Goal: Information Seeking & Learning: Learn about a topic

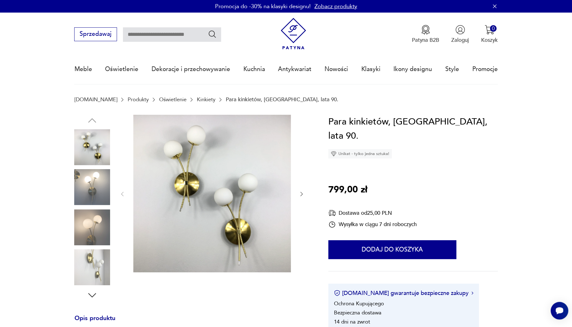
click at [302, 195] on icon "button" at bounding box center [301, 194] width 6 height 6
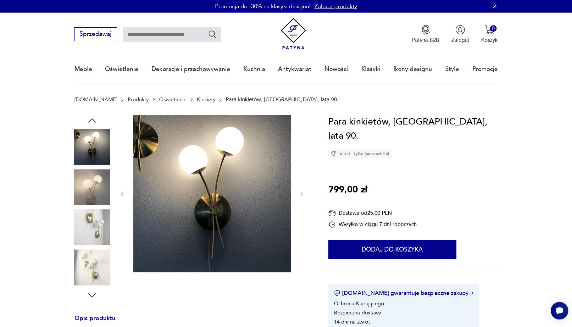
click at [302, 195] on icon "button" at bounding box center [301, 194] width 6 height 6
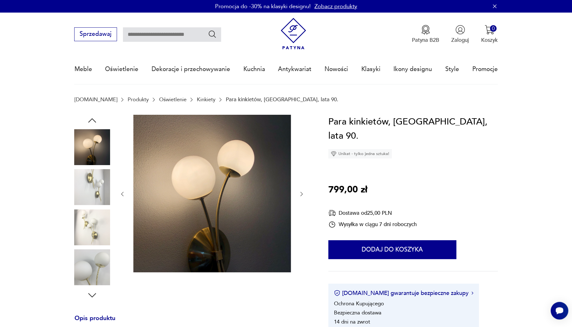
click at [302, 195] on icon "button" at bounding box center [301, 194] width 6 height 6
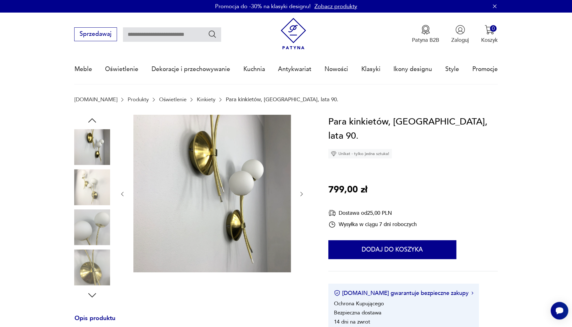
click at [302, 195] on icon "button" at bounding box center [301, 194] width 6 height 6
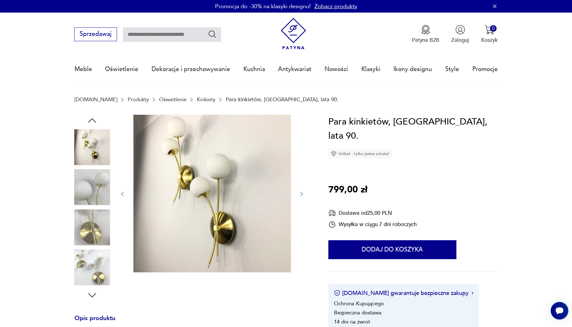
click at [302, 195] on icon "button" at bounding box center [301, 194] width 6 height 6
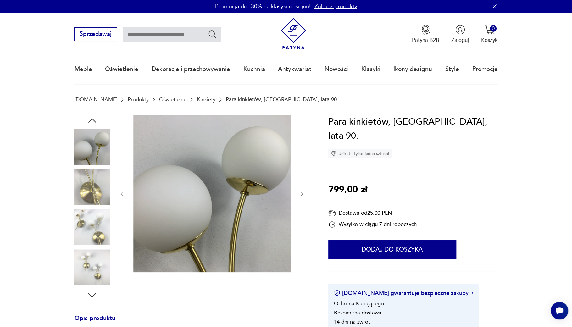
click at [302, 195] on icon "button" at bounding box center [301, 194] width 6 height 6
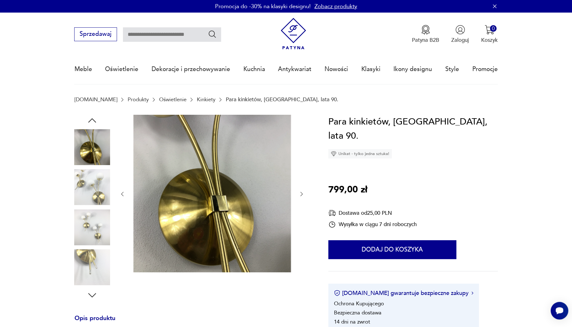
click at [302, 195] on icon "button" at bounding box center [301, 194] width 6 height 6
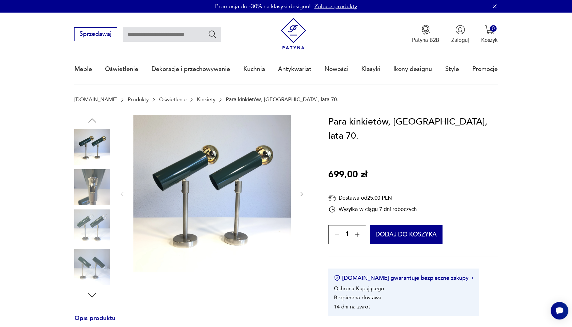
click at [302, 192] on icon "button" at bounding box center [301, 194] width 6 height 6
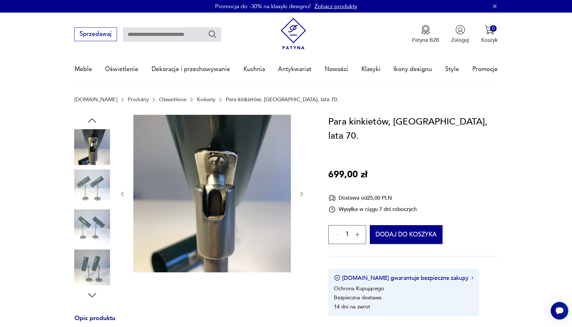
click at [302, 192] on icon "button" at bounding box center [301, 194] width 6 height 6
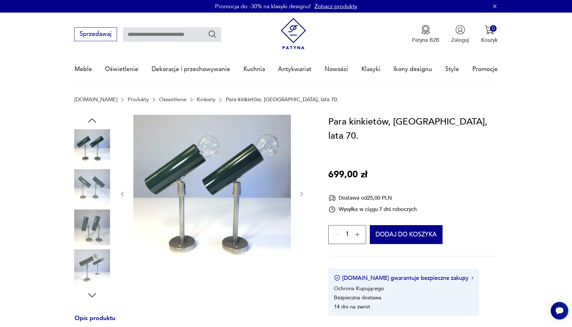
click at [302, 192] on icon "button" at bounding box center [301, 194] width 6 height 6
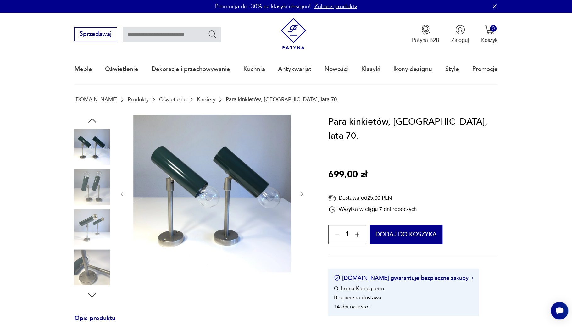
click at [302, 192] on icon "button" at bounding box center [301, 194] width 6 height 6
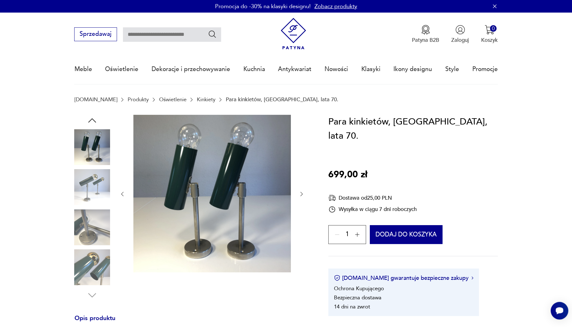
click at [302, 192] on icon "button" at bounding box center [301, 194] width 6 height 6
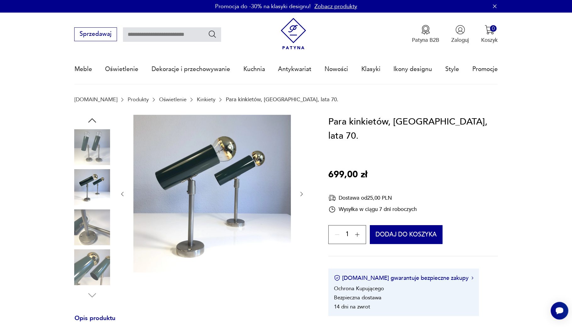
click at [299, 199] on div at bounding box center [211, 194] width 185 height 159
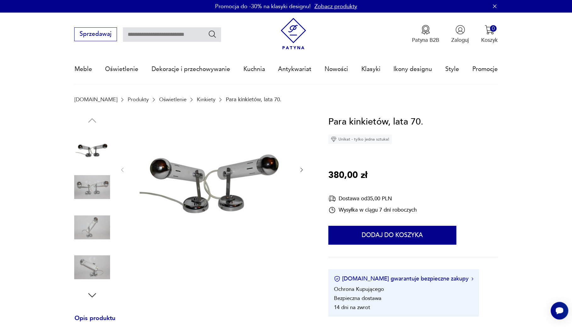
click at [232, 172] on img at bounding box center [211, 169] width 157 height 109
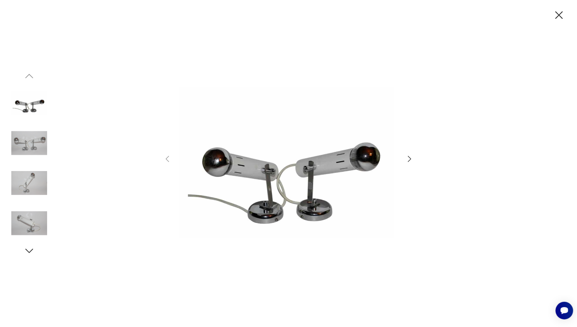
click at [409, 159] on icon "button" at bounding box center [409, 158] width 9 height 9
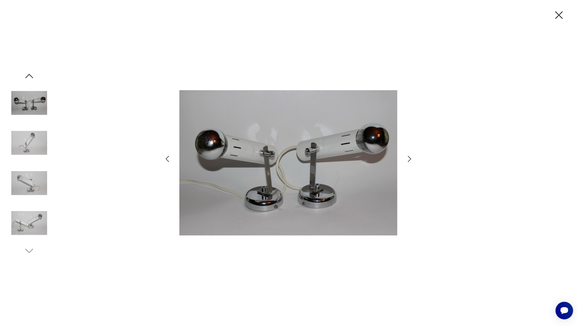
click at [412, 159] on icon "button" at bounding box center [409, 158] width 9 height 9
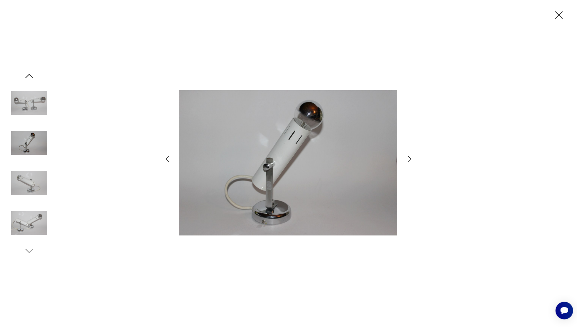
click at [412, 160] on icon "button" at bounding box center [409, 158] width 9 height 9
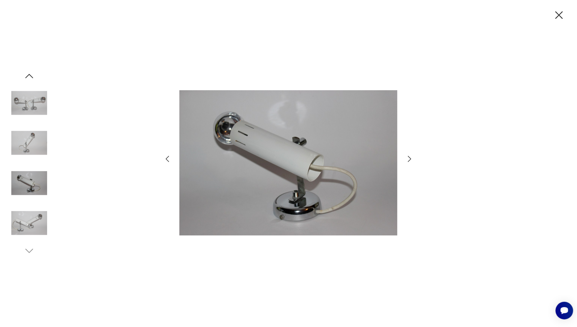
click at [412, 160] on icon "button" at bounding box center [409, 158] width 9 height 9
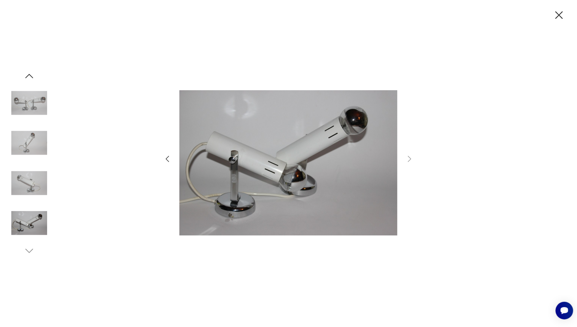
click at [167, 157] on icon "button" at bounding box center [167, 158] width 9 height 9
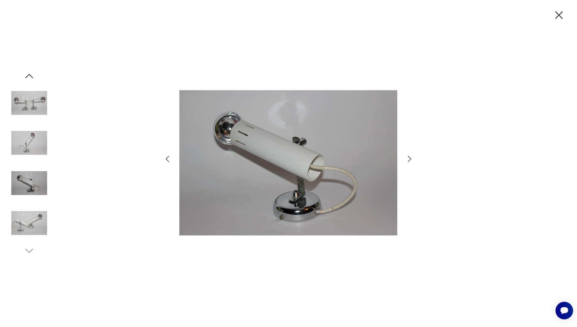
click at [167, 157] on icon "button" at bounding box center [167, 158] width 9 height 9
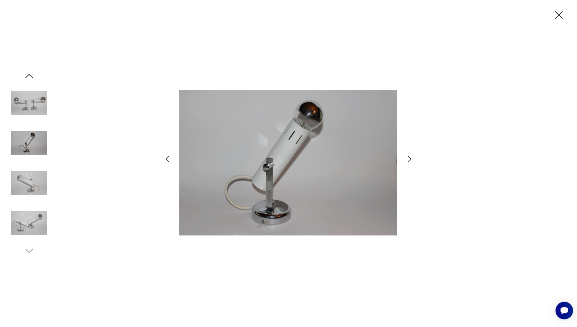
click at [167, 157] on icon "button" at bounding box center [167, 158] width 9 height 9
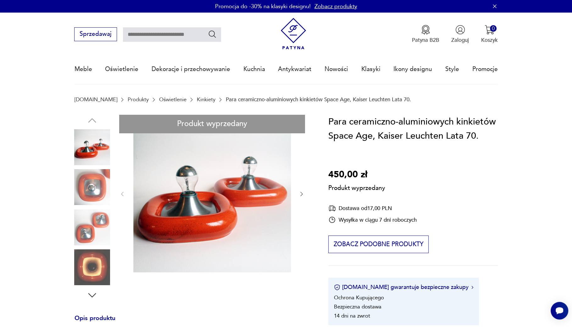
click at [301, 194] on div "Produkt wyprzedany Opis produktu Para kinkietów w stylu Space Age Lampy są wyko…" at bounding box center [192, 290] width 236 height 350
click at [300, 194] on div "Produkt wyprzedany Opis produktu Para kinkietów w stylu Space Age Lampy są wyko…" at bounding box center [192, 290] width 236 height 350
click at [202, 217] on div "Produkt wyprzedany Opis produktu Para kinkietów w stylu Space Age Lampy są wyko…" at bounding box center [192, 290] width 236 height 350
click at [168, 221] on div "Produkt wyprzedany Opis produktu Para kinkietów w stylu Space Age Lampy są wyko…" at bounding box center [192, 290] width 236 height 350
drag, startPoint x: 168, startPoint y: 221, endPoint x: 216, endPoint y: 194, distance: 55.2
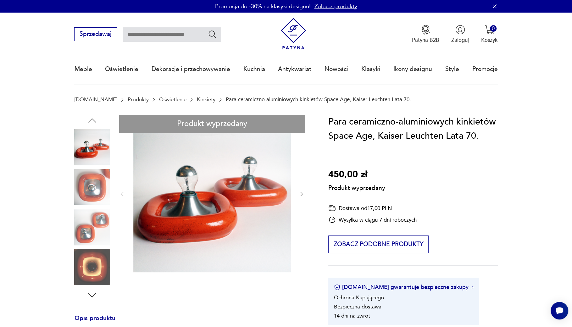
click at [170, 218] on div "Produkt wyprzedany Opis produktu Para kinkietów w stylu Space Age Lampy są wyko…" at bounding box center [192, 290] width 236 height 350
click at [301, 195] on div "Produkt wyprzedany Opis produktu Para kinkietów w stylu Space Age Lampy są wyko…" at bounding box center [192, 290] width 236 height 350
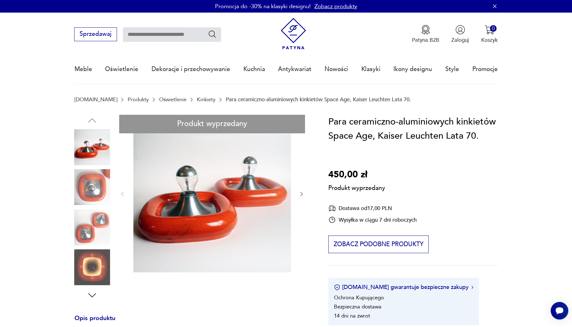
click at [90, 149] on div "Produkt wyprzedany Opis produktu Para kinkietów w stylu Space Age Lampy są wyko…" at bounding box center [192, 290] width 236 height 350
click at [104, 259] on div "Produkt wyprzedany Opis produktu Para kinkietów w stylu Space Age Lampy są wyko…" at bounding box center [192, 290] width 236 height 350
